Goal: Task Accomplishment & Management: Manage account settings

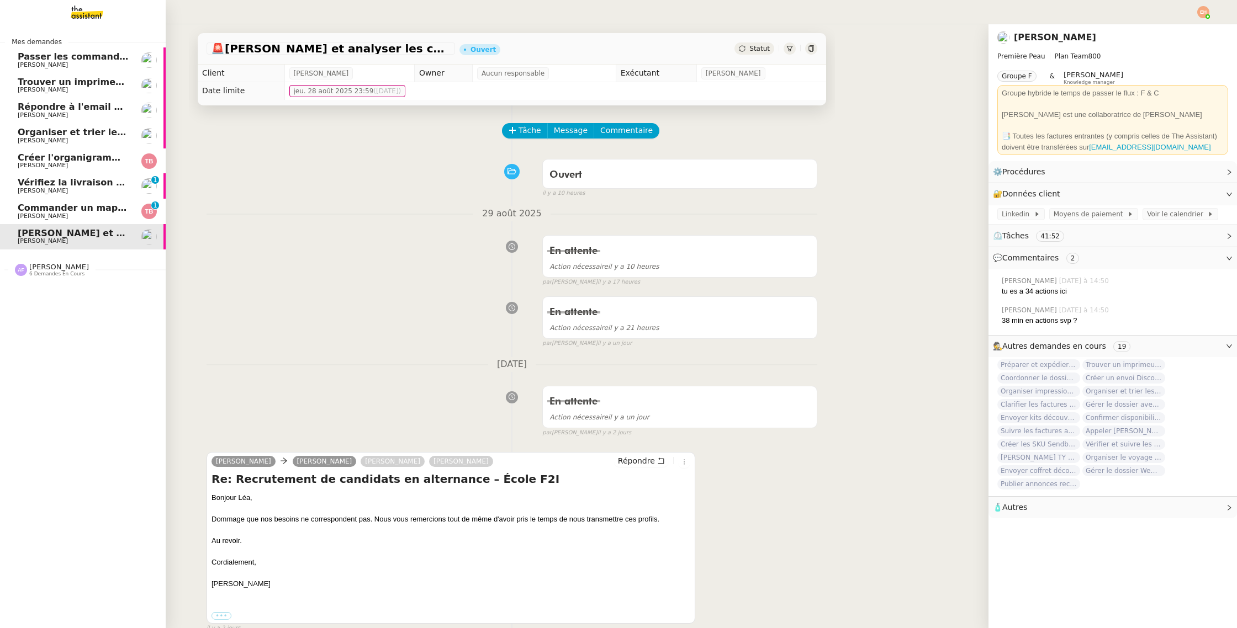
click at [67, 169] on link "Créer l'organigramme dans Figma [PERSON_NAME]" at bounding box center [83, 161] width 166 height 25
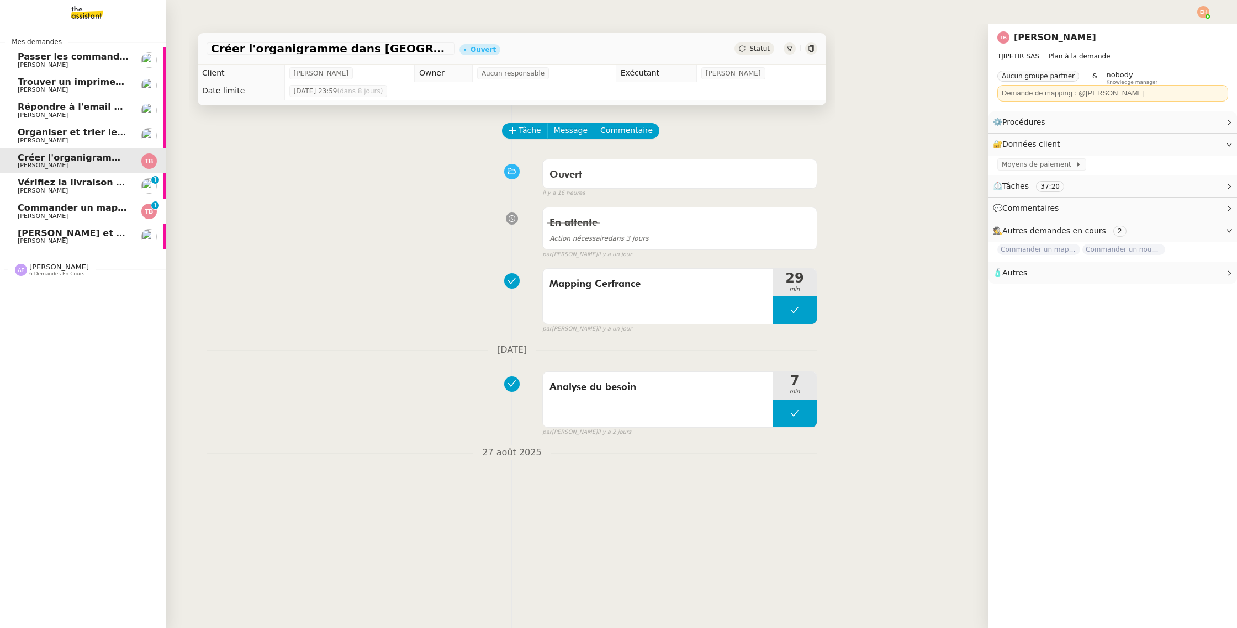
click at [74, 204] on span "Commander un mapping pour ACORA" at bounding box center [111, 208] width 186 height 10
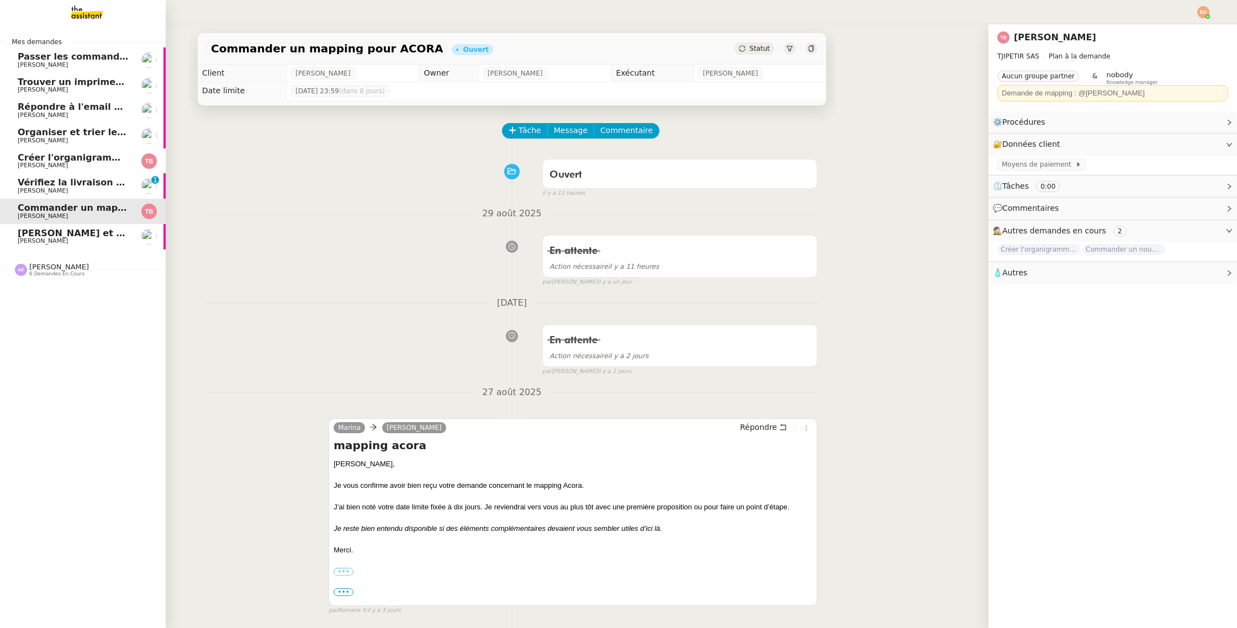
click at [0, 317] on div "Mes demandes Passer les commandes de livres Impactes [PERSON_NAME] un imprimeur…" at bounding box center [83, 326] width 166 height 604
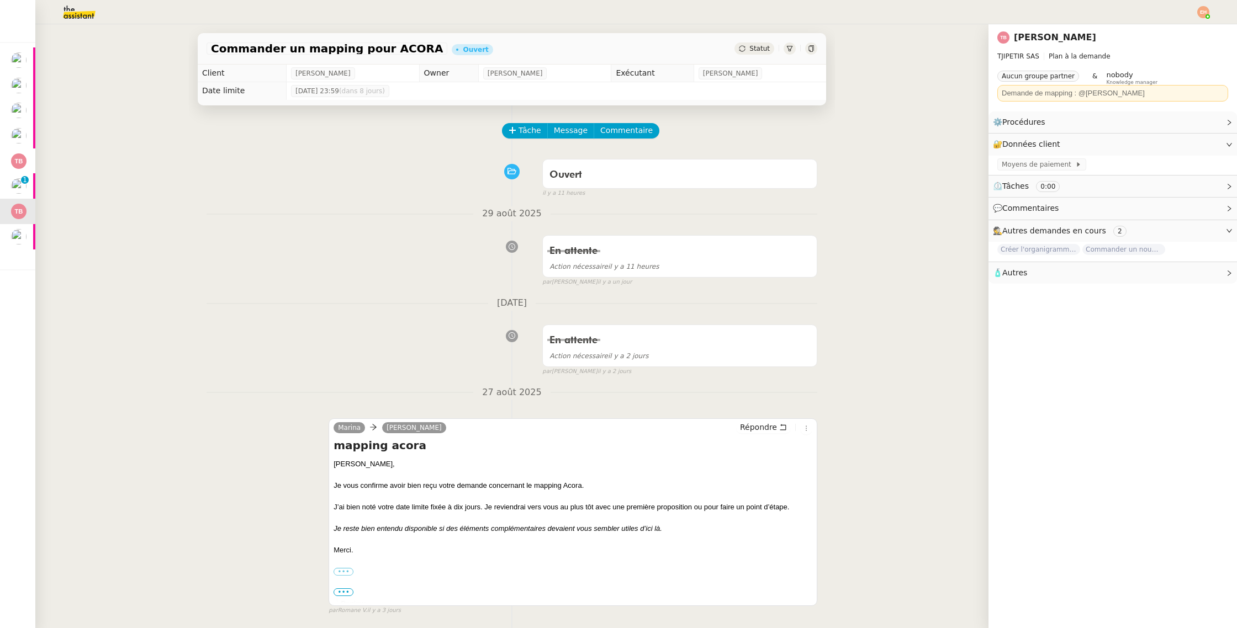
click at [75, 17] on img at bounding box center [71, 12] width 86 height 24
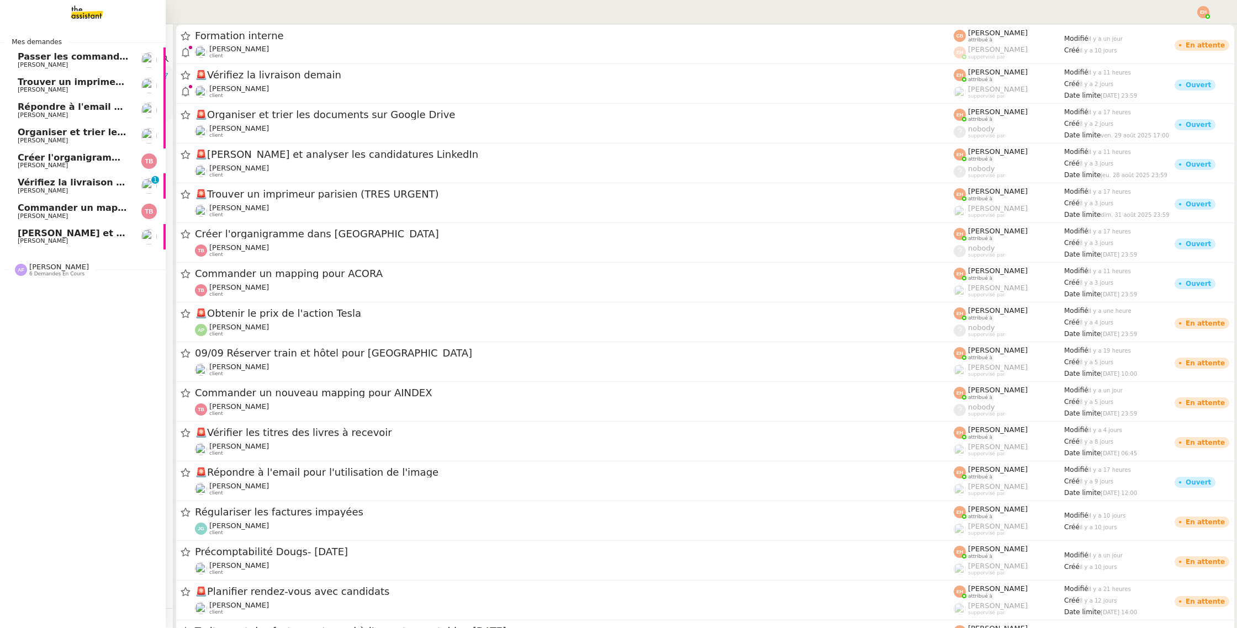
click at [57, 68] on link "Passer les commandes de livres Impactes [PERSON_NAME]" at bounding box center [83, 59] width 166 height 25
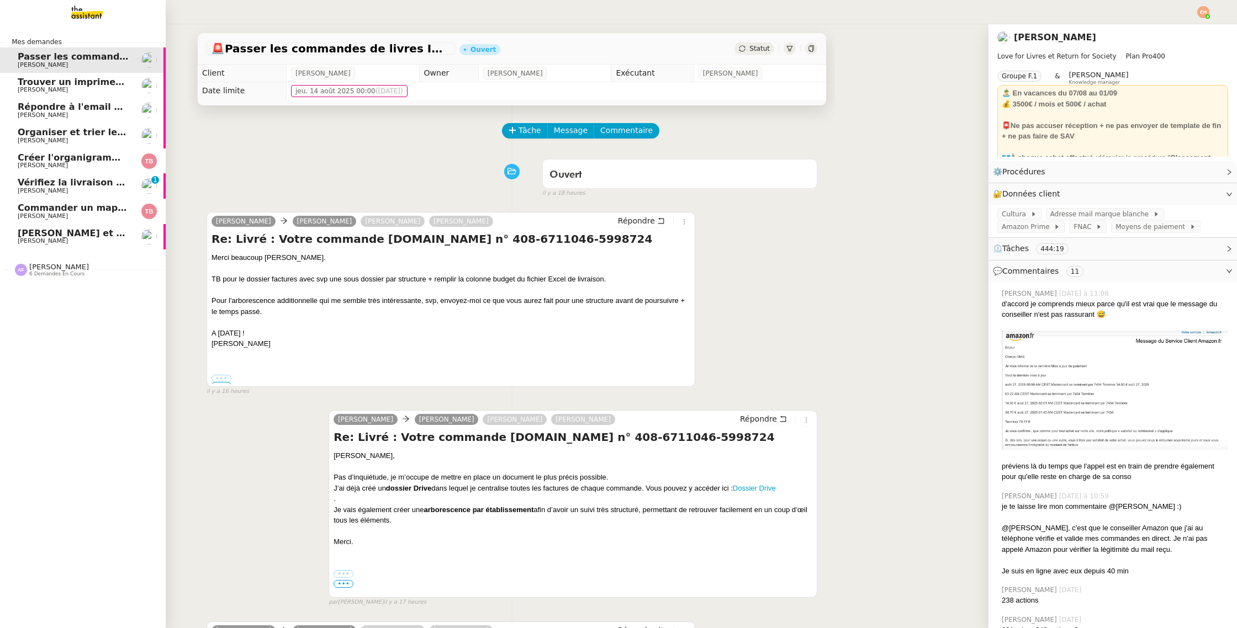
click at [57, 68] on link "Passer les commandes de livres Impactes [PERSON_NAME]" at bounding box center [83, 59] width 166 height 25
